Goal: Task Accomplishment & Management: Use online tool/utility

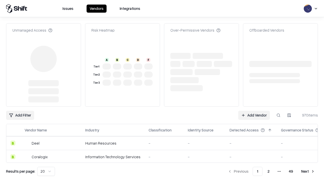
click at [254, 111] on link "Add Vendor" at bounding box center [254, 115] width 32 height 9
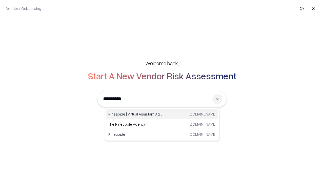
click at [162, 114] on div "Pineapple | Virtual Assistant Agency [DOMAIN_NAME]" at bounding box center [162, 114] width 112 height 10
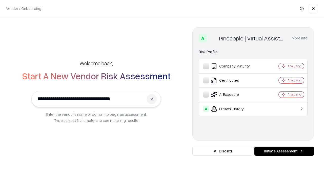
type input "**********"
click at [284, 151] on button "Initiate Assessment" at bounding box center [283, 151] width 59 height 9
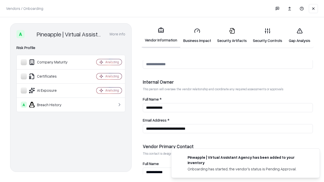
scroll to position [262, 0]
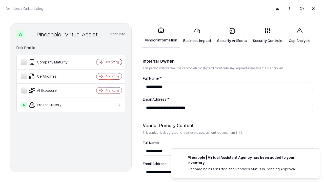
click at [197, 35] on link "Business Impact" at bounding box center [197, 36] width 34 height 24
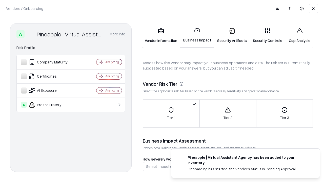
click at [299, 35] on link "Gap Analysis" at bounding box center [299, 36] width 29 height 24
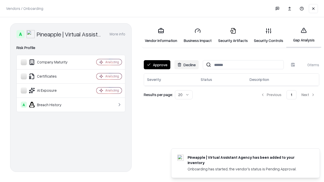
click at [157, 65] on button "Approve" at bounding box center [157, 64] width 27 height 9
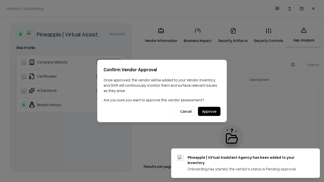
click at [209, 111] on button "Approve" at bounding box center [209, 111] width 22 height 9
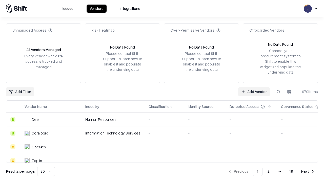
type input "**********"
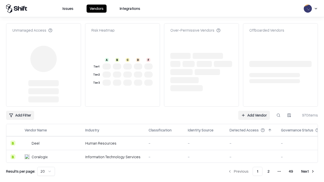
click at [254, 115] on link "Add Vendor" at bounding box center [254, 115] width 32 height 9
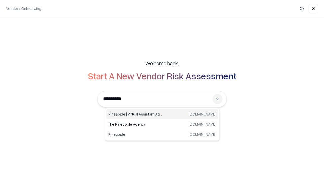
click at [162, 114] on div "Pineapple | Virtual Assistant Agency [DOMAIN_NAME]" at bounding box center [162, 114] width 112 height 10
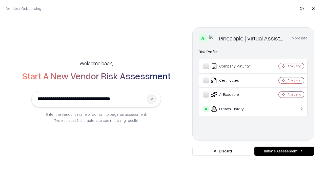
type input "**********"
click at [284, 151] on button "Initiate Assessment" at bounding box center [283, 151] width 59 height 9
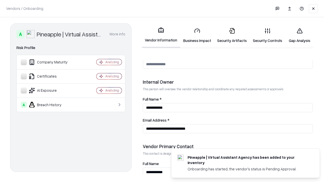
scroll to position [262, 0]
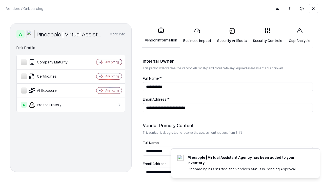
click at [299, 35] on link "Gap Analysis" at bounding box center [299, 36] width 29 height 24
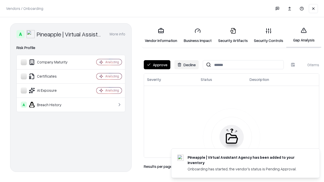
click at [157, 65] on button "Approve" at bounding box center [157, 64] width 27 height 9
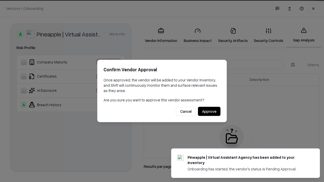
click at [209, 111] on button "Approve" at bounding box center [209, 111] width 22 height 9
